Goal: Task Accomplishment & Management: Complete application form

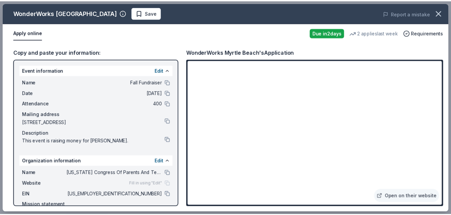
scroll to position [125, 0]
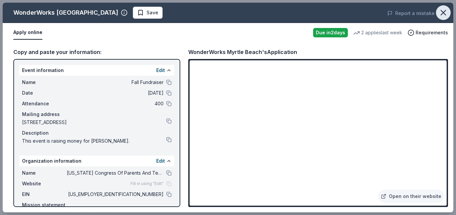
click at [441, 11] on icon "button" at bounding box center [443, 12] width 9 height 9
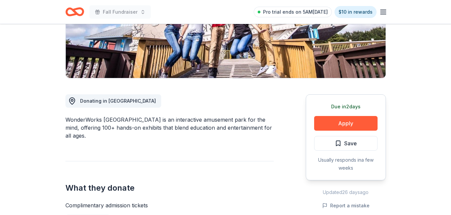
click at [384, 13] on icon "button" at bounding box center [384, 12] width 8 height 8
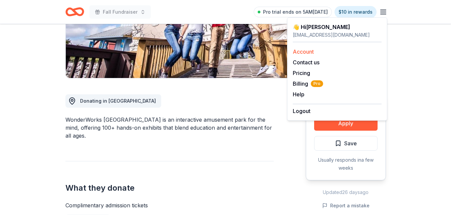
click at [308, 52] on link "Account" at bounding box center [303, 51] width 21 height 7
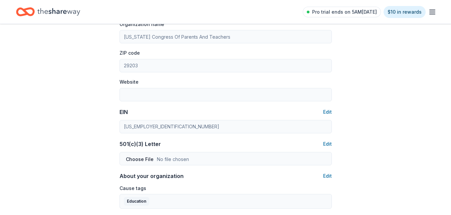
scroll to position [61, 0]
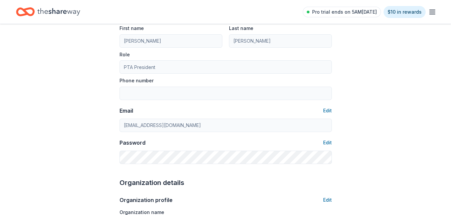
click at [434, 14] on icon "button" at bounding box center [433, 12] width 8 height 8
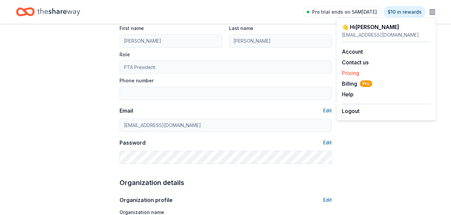
click at [354, 73] on link "Pricing" at bounding box center [350, 73] width 17 height 7
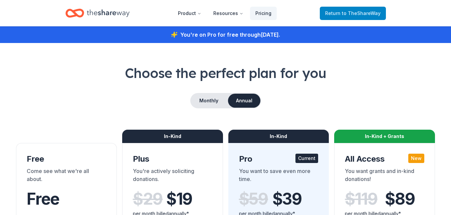
click at [343, 12] on span "Return to TheShareWay" at bounding box center [352, 13] width 55 height 8
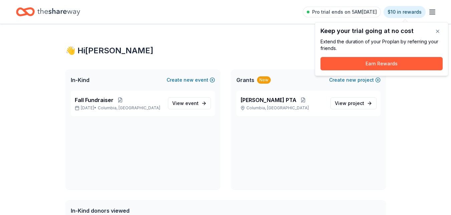
click at [431, 12] on line "button" at bounding box center [432, 12] width 5 height 0
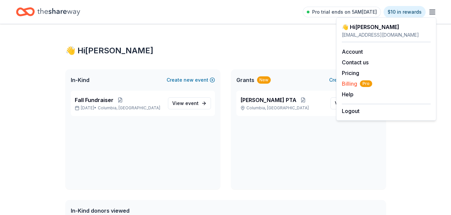
click at [364, 84] on span "Pro" at bounding box center [366, 84] width 12 height 7
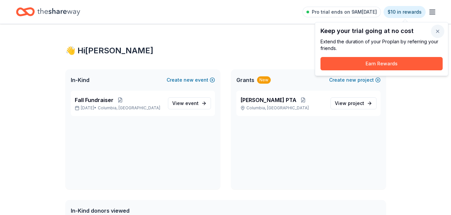
click at [434, 31] on button "button" at bounding box center [437, 31] width 13 height 13
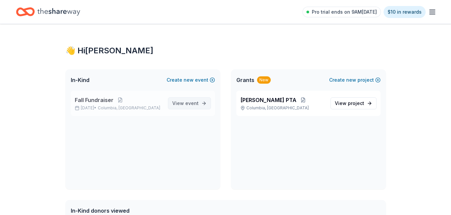
click at [175, 107] on span "View event" at bounding box center [185, 104] width 26 height 8
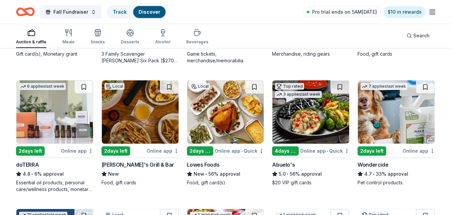
scroll to position [307, 0]
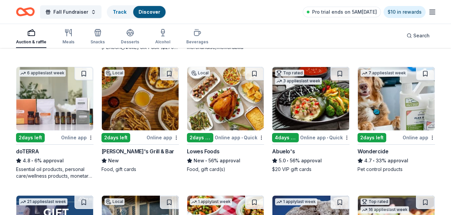
click at [232, 119] on img at bounding box center [225, 98] width 77 height 63
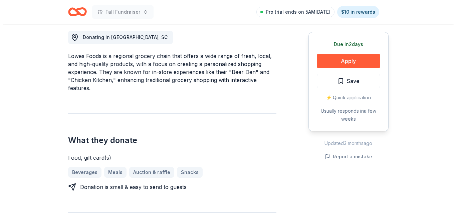
scroll to position [188, 0]
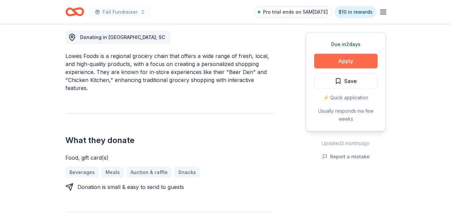
click at [359, 62] on button "Apply" at bounding box center [345, 61] width 63 height 15
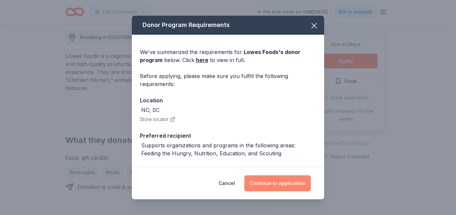
click at [281, 182] on button "Continue to application" at bounding box center [278, 184] width 66 height 16
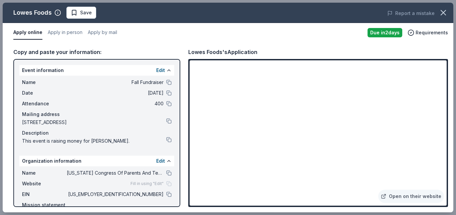
click at [447, 182] on div "Open on their website" at bounding box center [318, 133] width 260 height 148
